Goal: Information Seeking & Learning: Learn about a topic

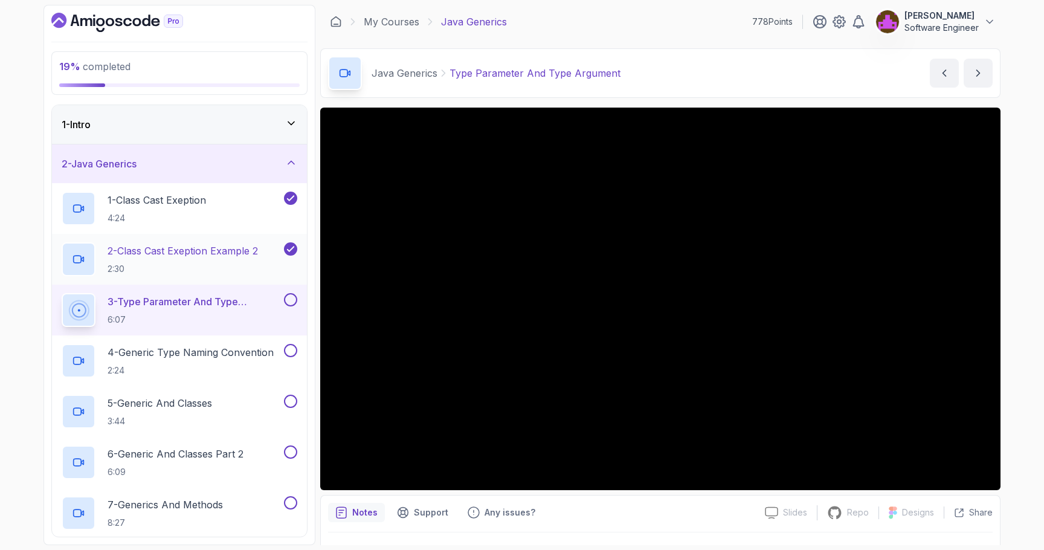
click at [251, 258] on h2 "2 - Class Cast Exeption Example 2 2:30" at bounding box center [182, 258] width 150 height 31
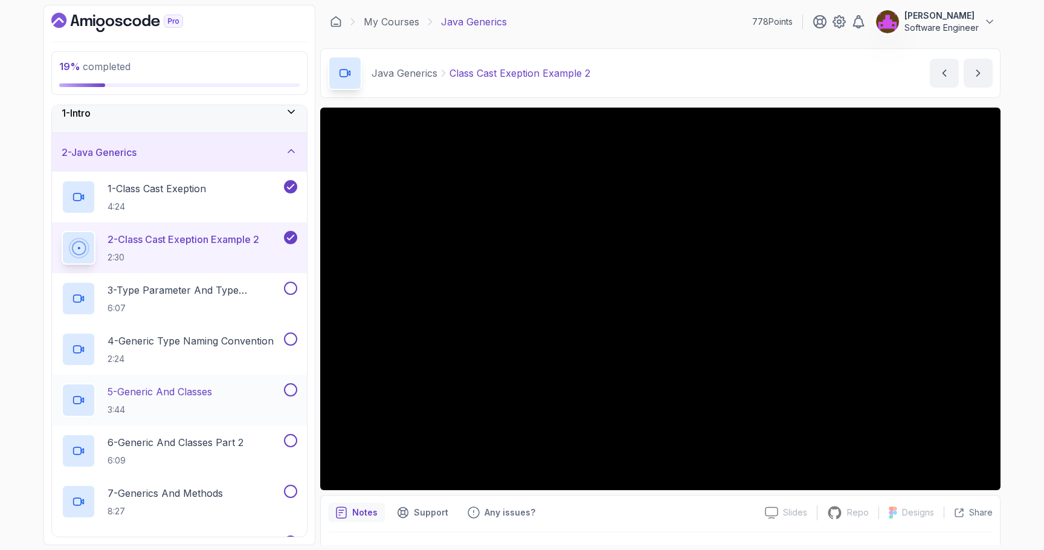
scroll to position [13, 0]
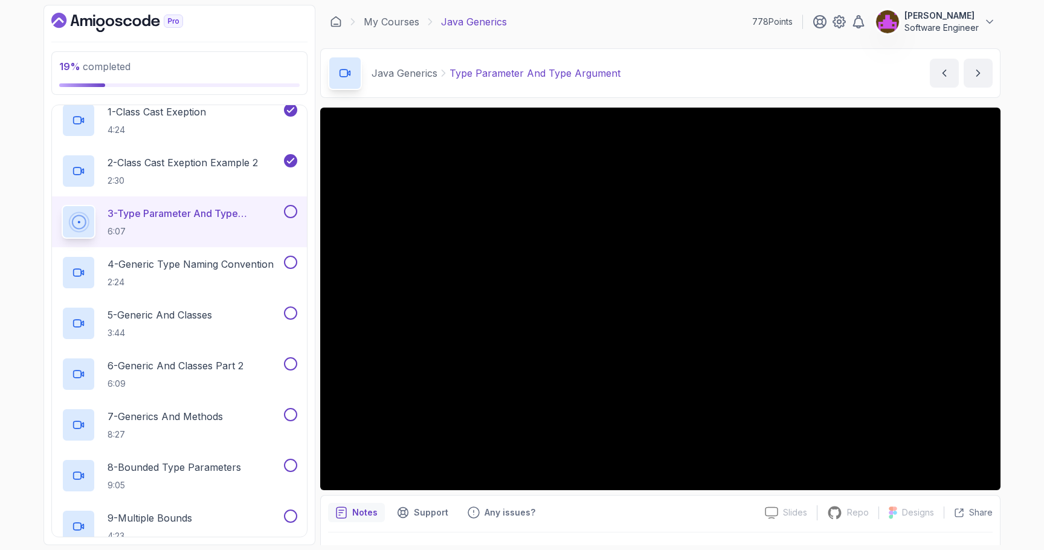
scroll to position [86, 0]
click at [723, 82] on div "Java Generics Type Parameter And Type Argument Type Parameter And Type Argument…" at bounding box center [660, 73] width 680 height 50
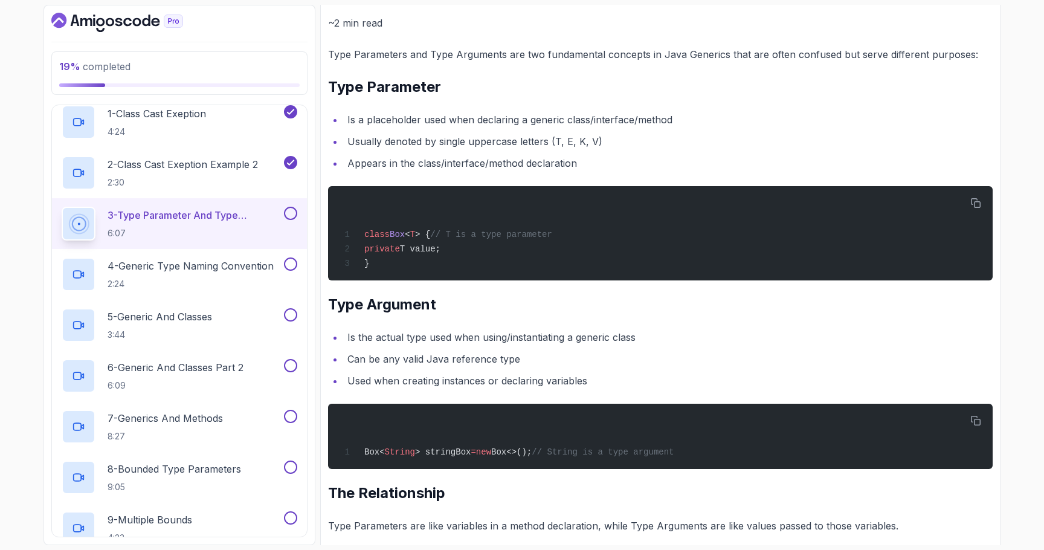
scroll to position [536, 0]
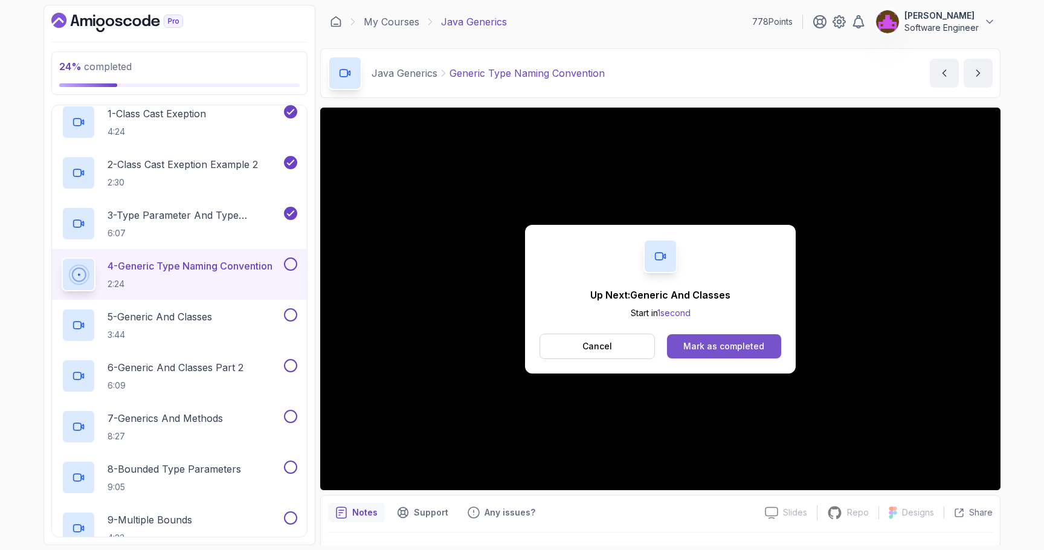
click at [729, 346] on div "Mark as completed" at bounding box center [723, 346] width 81 height 12
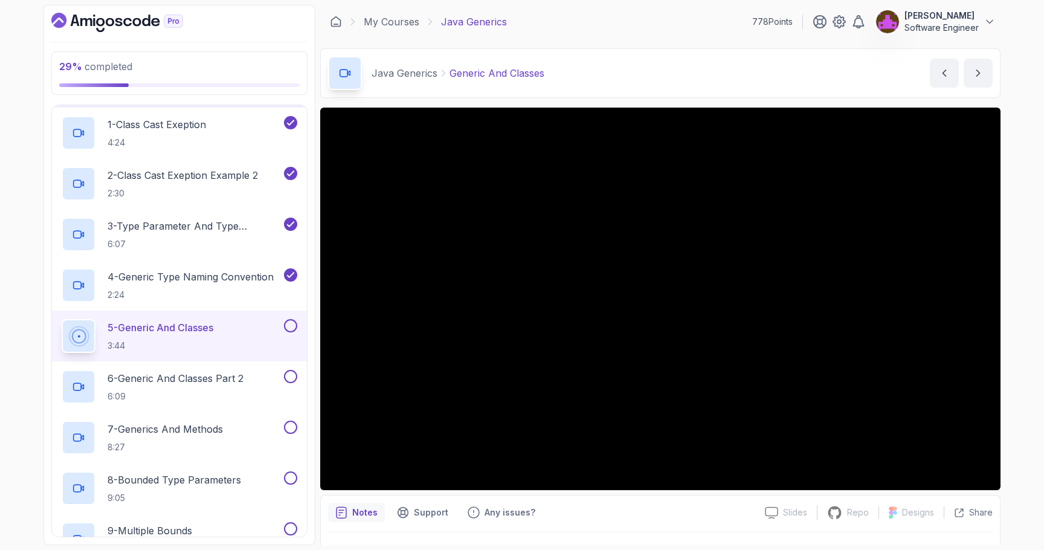
scroll to position [45, 0]
